Goal: Submit feedback/report problem

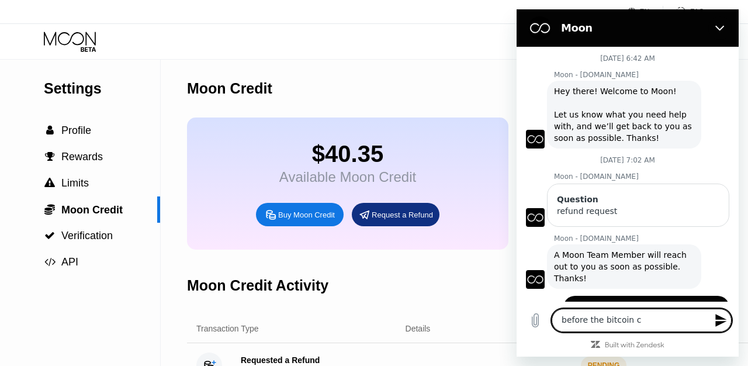
scroll to position [522, 0]
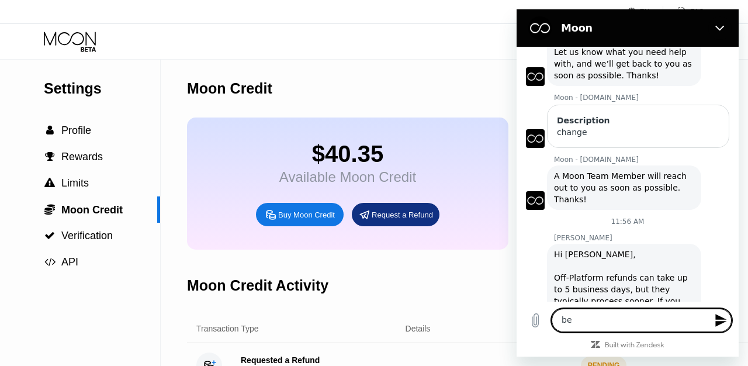
type textarea "b"
type textarea "plese dont let it stay upto 5 days"
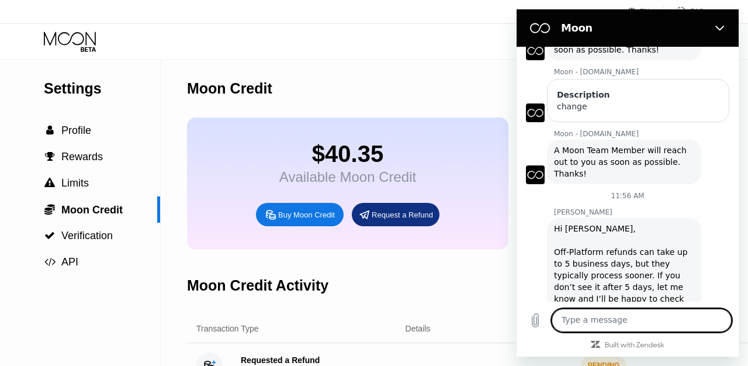
scroll to position [550, 0]
